Goal: Transaction & Acquisition: Purchase product/service

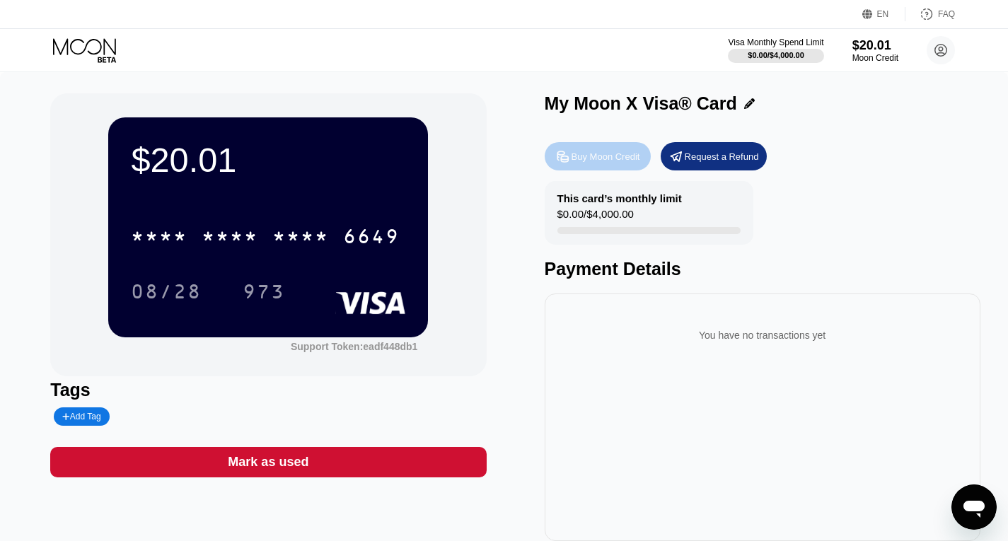
click at [582, 156] on div "Buy Moon Credit" at bounding box center [606, 157] width 69 height 12
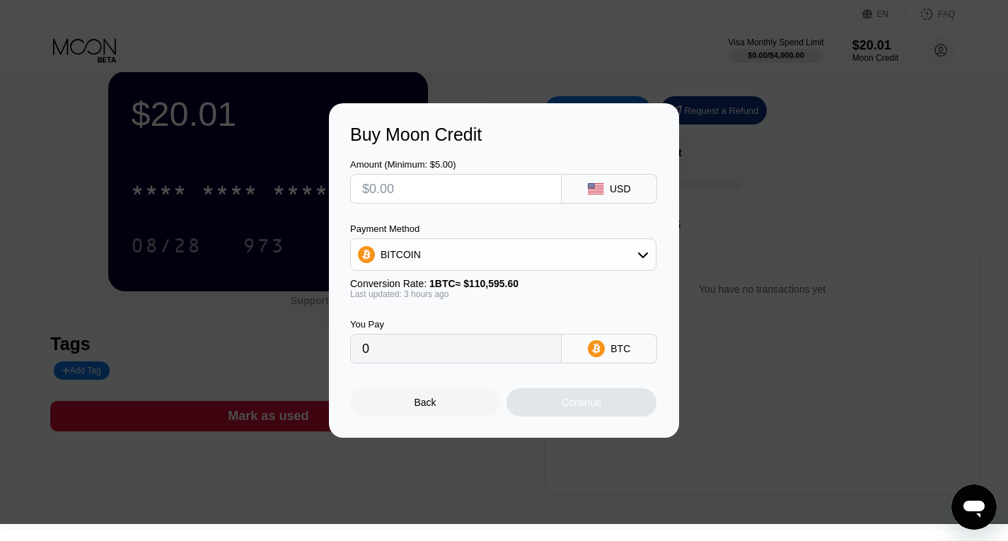
scroll to position [57, 0]
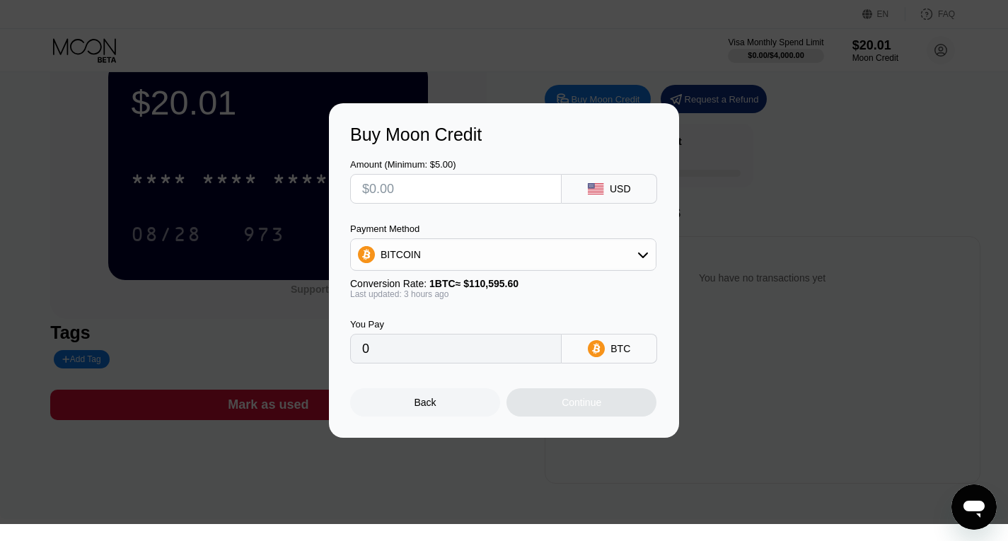
click at [195, 216] on div "Buy Moon Credit Amount (Minimum: $5.00) USD Payment Method BITCOIN Conversion R…" at bounding box center [504, 270] width 1008 height 335
click at [420, 403] on div "Back" at bounding box center [426, 402] width 22 height 11
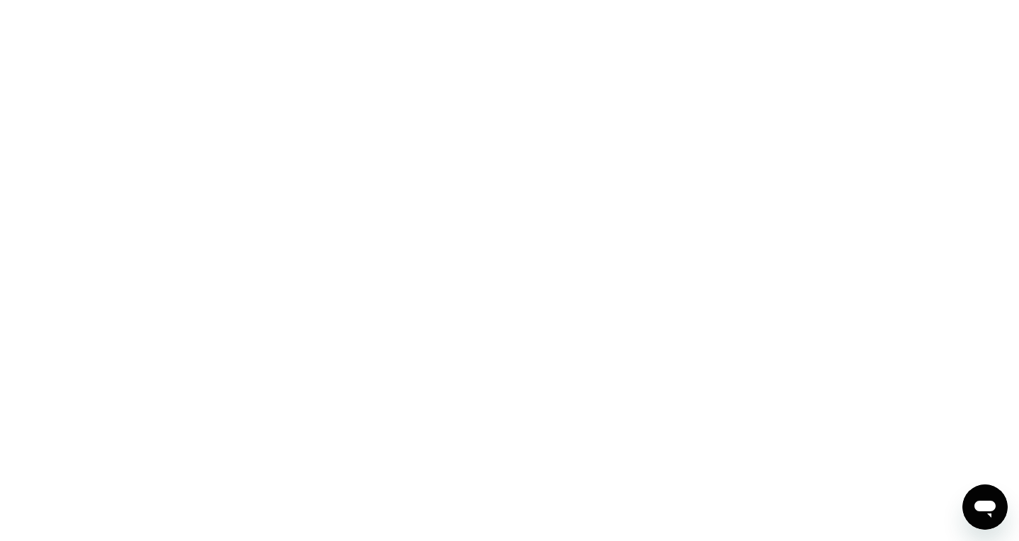
click at [57, 112] on div at bounding box center [509, 270] width 1019 height 541
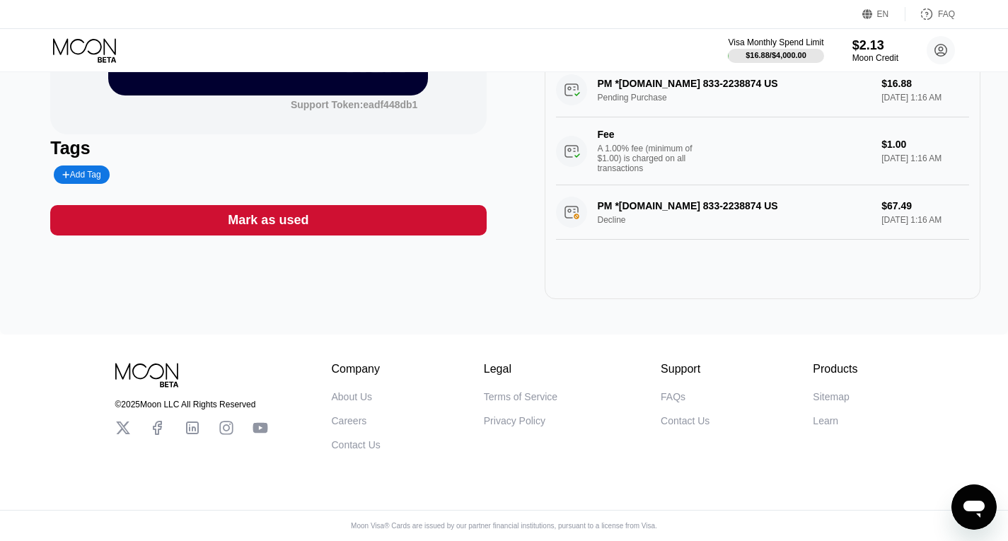
scroll to position [42, 0]
